Goal: Navigation & Orientation: Find specific page/section

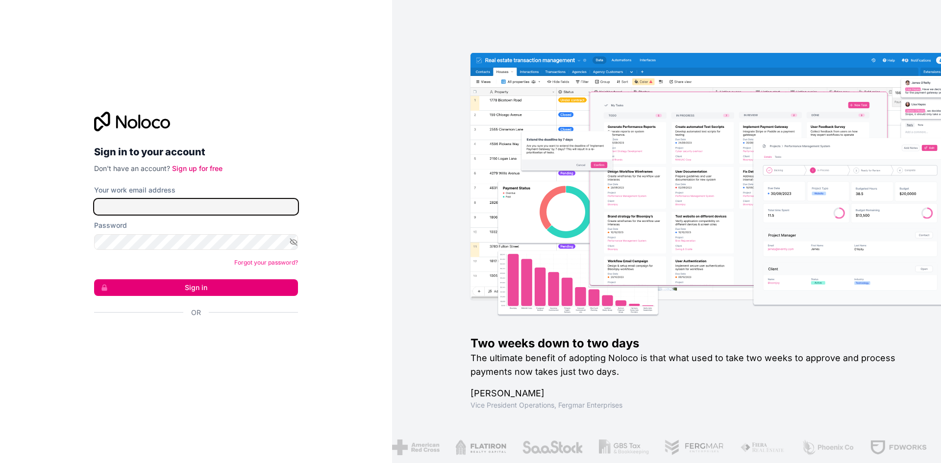
click at [226, 208] on input "Your work email address" at bounding box center [196, 207] width 204 height 16
type input "**********"
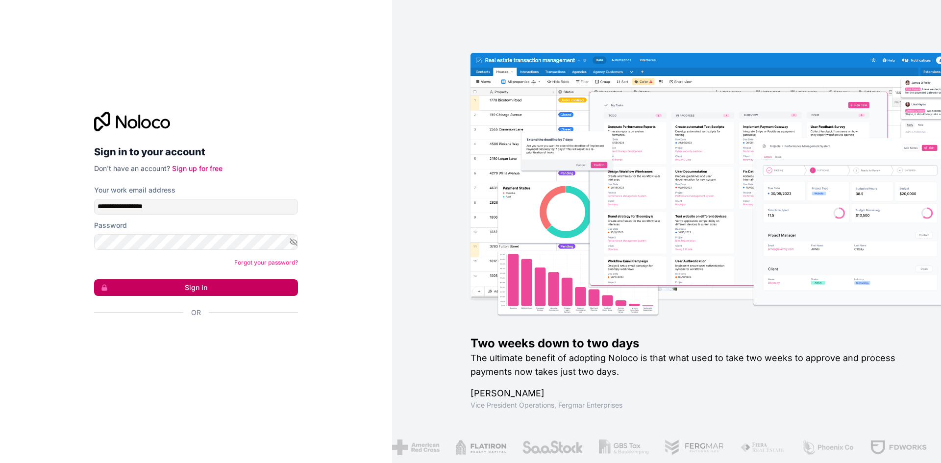
click at [190, 286] on button "Sign in" at bounding box center [196, 287] width 204 height 17
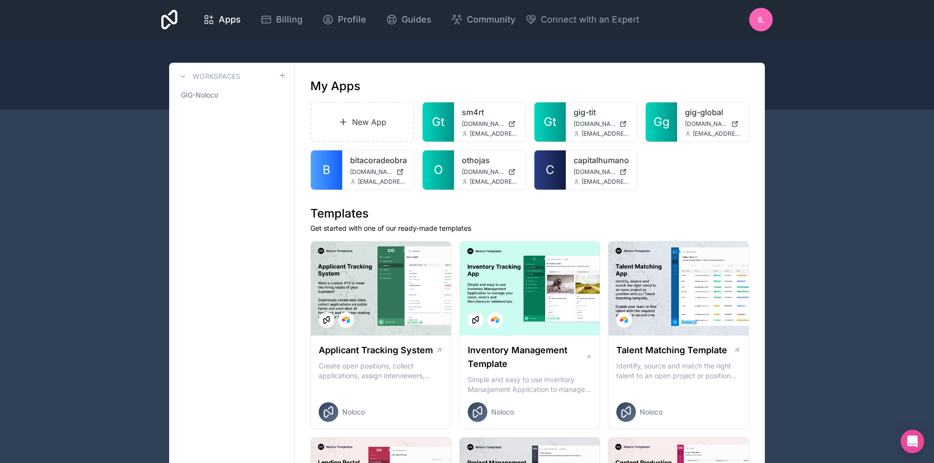
click at [765, 17] on div "IL" at bounding box center [761, 20] width 24 height 24
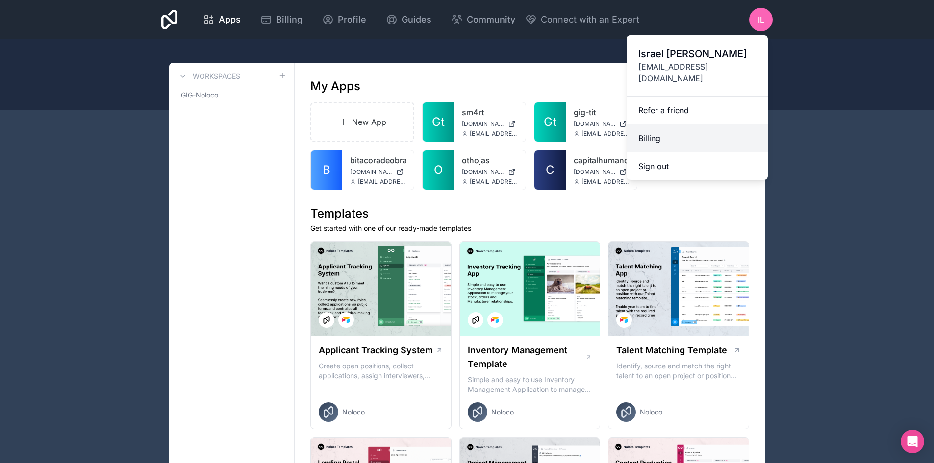
click at [680, 125] on link "Billing" at bounding box center [696, 139] width 141 height 28
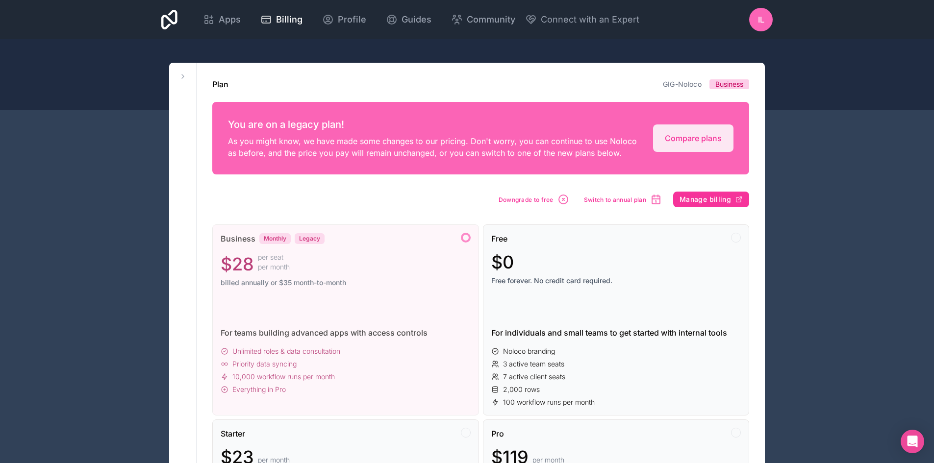
click at [754, 18] on div "IL" at bounding box center [761, 20] width 24 height 24
click at [217, 20] on div "Apps" at bounding box center [222, 20] width 38 height 14
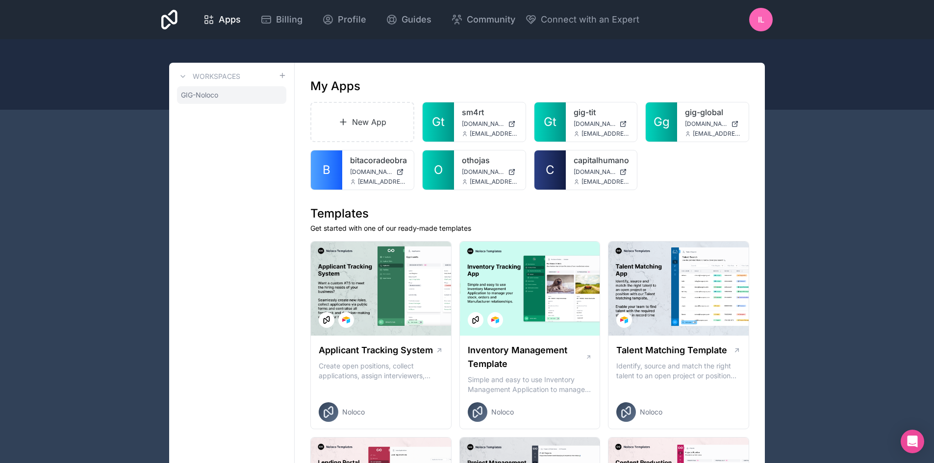
click at [226, 92] on link "GIG-Noloco" at bounding box center [231, 95] width 109 height 18
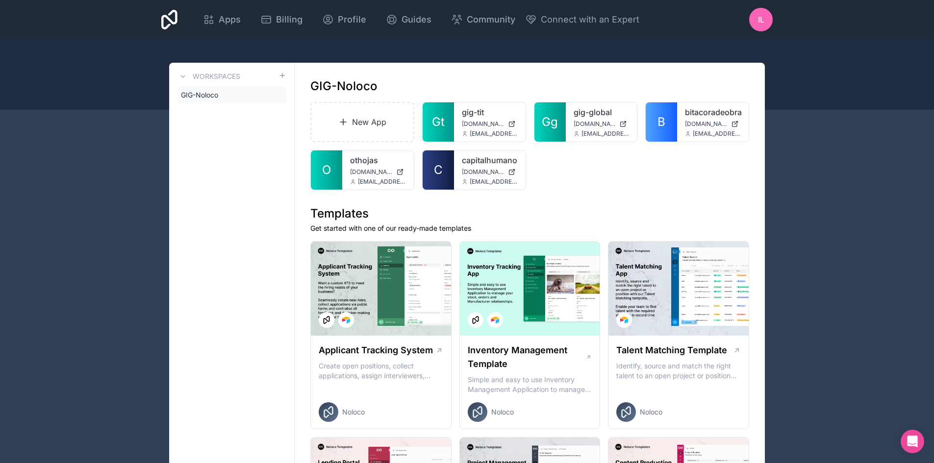
click at [0, 0] on icon at bounding box center [0, 0] width 0 height 0
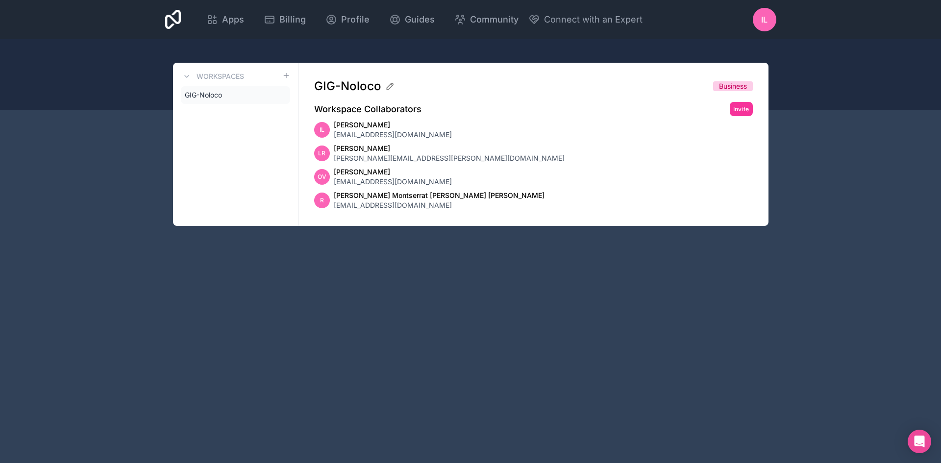
click at [205, 98] on span "GIG-Noloco" at bounding box center [203, 95] width 37 height 10
click at [0, 0] on icon at bounding box center [0, 0] width 0 height 0
click at [175, 20] on icon at bounding box center [173, 20] width 16 height 24
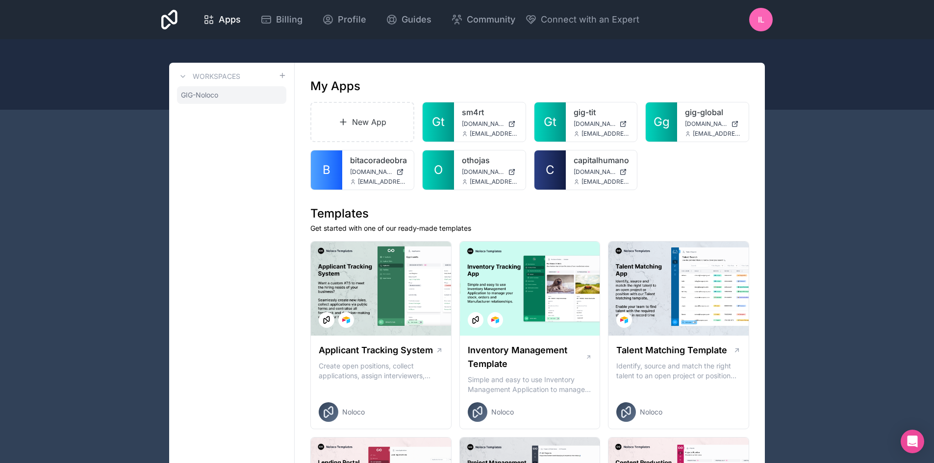
click at [205, 94] on span "GIG-Noloco" at bounding box center [199, 95] width 37 height 10
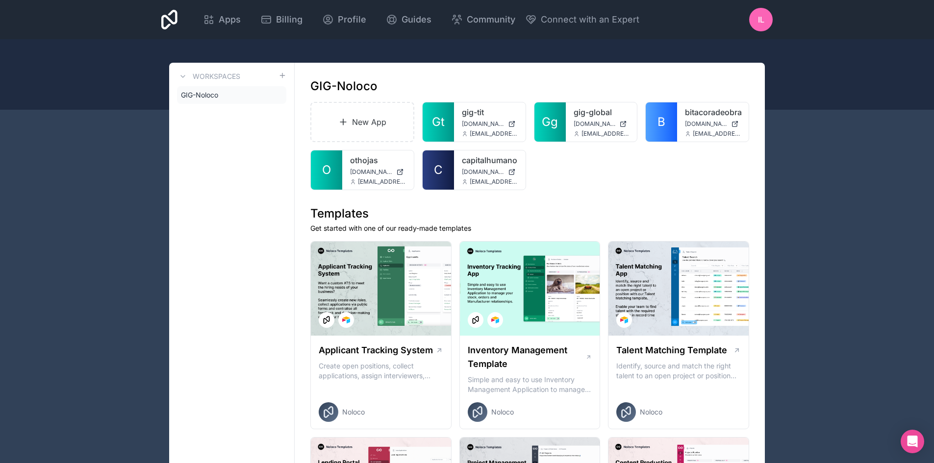
click at [0, 0] on icon at bounding box center [0, 0] width 0 height 0
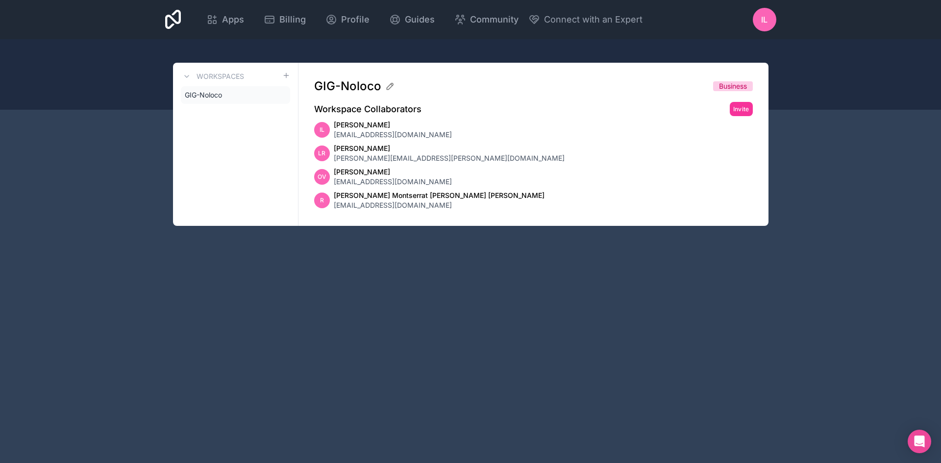
click at [223, 97] on link "GIG-Noloco" at bounding box center [235, 95] width 109 height 18
click at [758, 14] on div "IL" at bounding box center [765, 20] width 24 height 24
click at [290, 19] on span "Billing" at bounding box center [292, 20] width 26 height 14
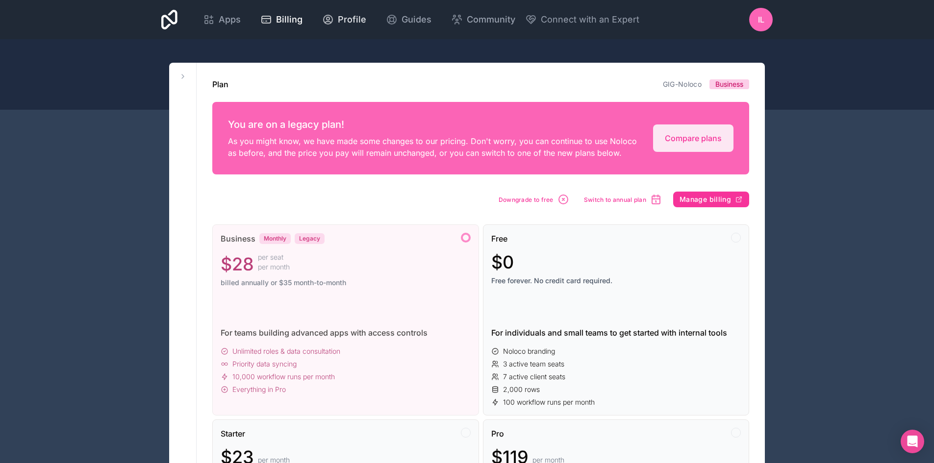
click at [338, 19] on span "Profile" at bounding box center [352, 20] width 28 height 14
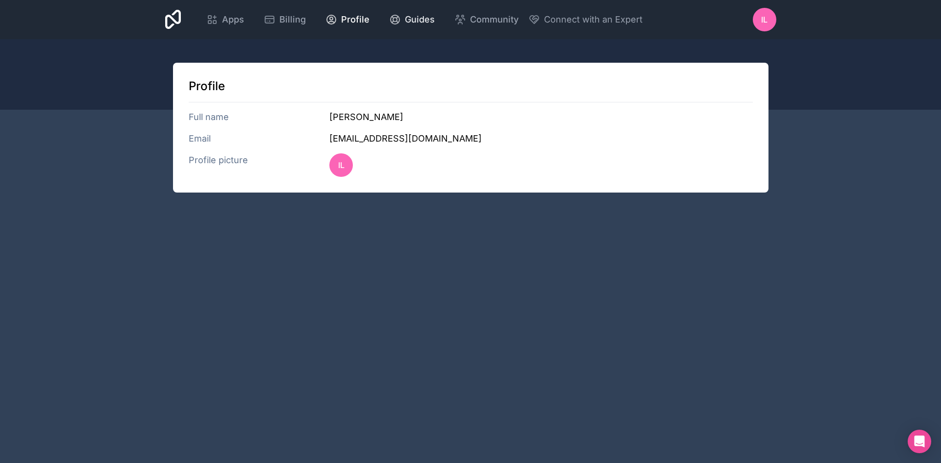
click at [413, 14] on span "Guides" at bounding box center [420, 20] width 30 height 14
click at [234, 26] on span "Apps" at bounding box center [233, 20] width 22 height 14
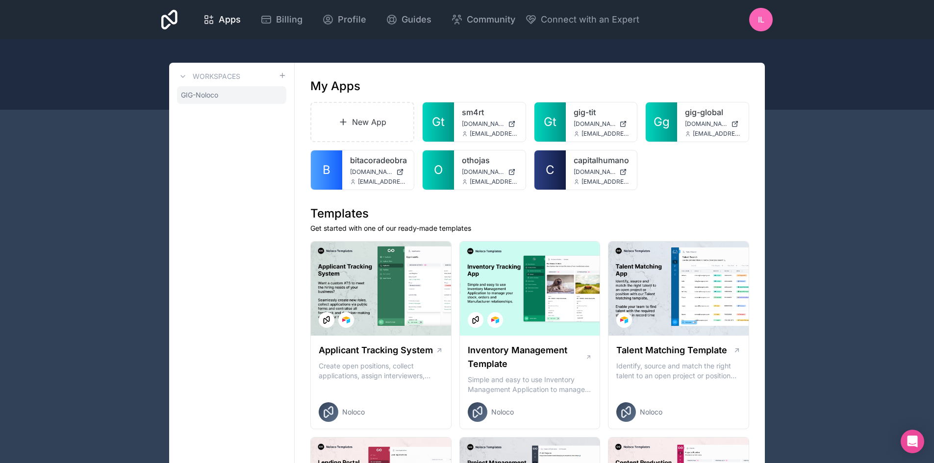
click at [201, 99] on span "GIG-Noloco" at bounding box center [199, 95] width 37 height 10
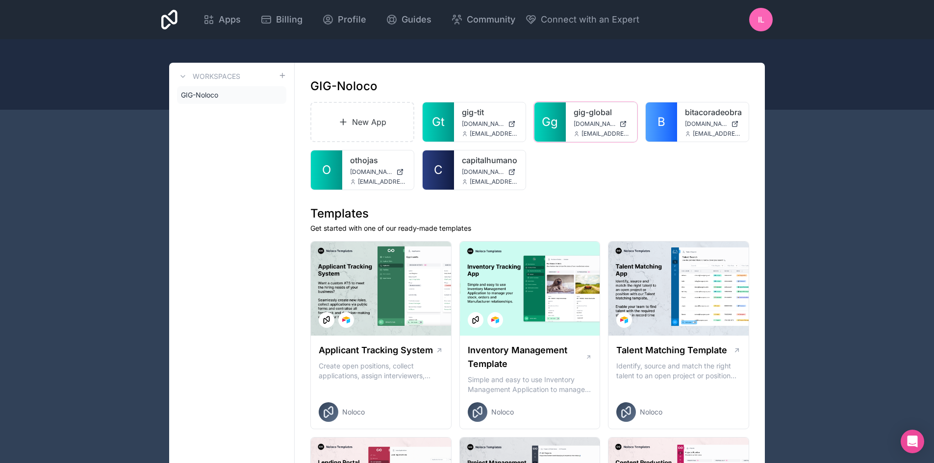
click at [564, 116] on link "Gg" at bounding box center [549, 121] width 31 height 39
